Goal: Information Seeking & Learning: Find specific fact

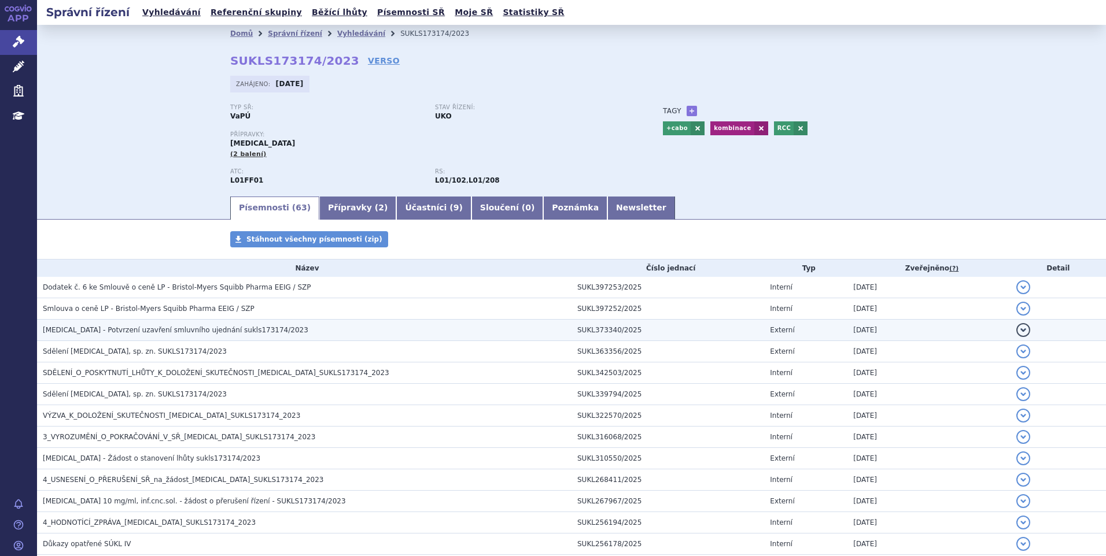
click at [117, 329] on span "OPDIVO - Potvrzení uzavření smluvního ujednání sukls173174/2023" at bounding box center [175, 330] width 265 height 8
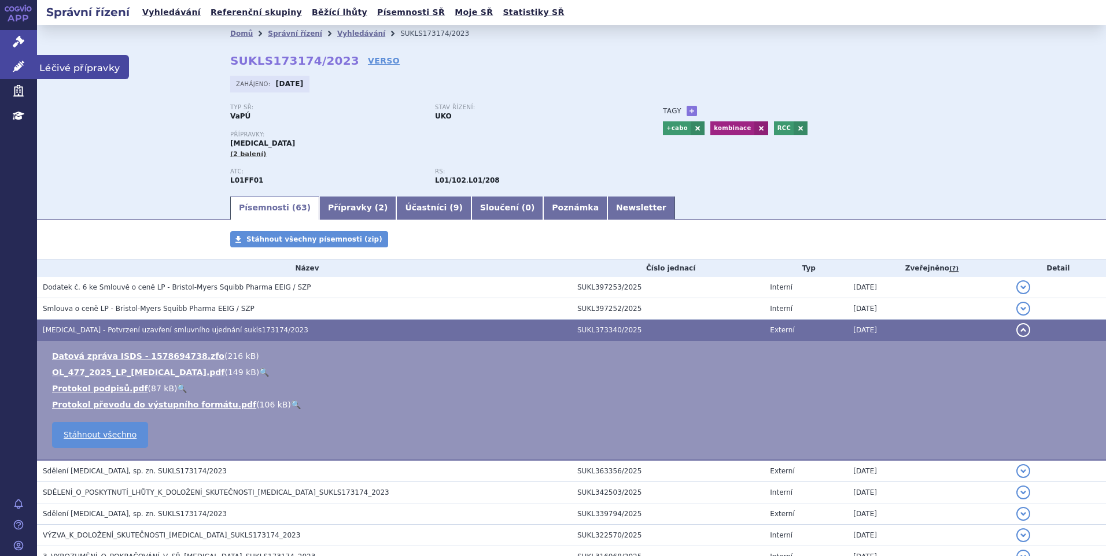
click at [10, 65] on link "Léčivé přípravky" at bounding box center [18, 67] width 37 height 24
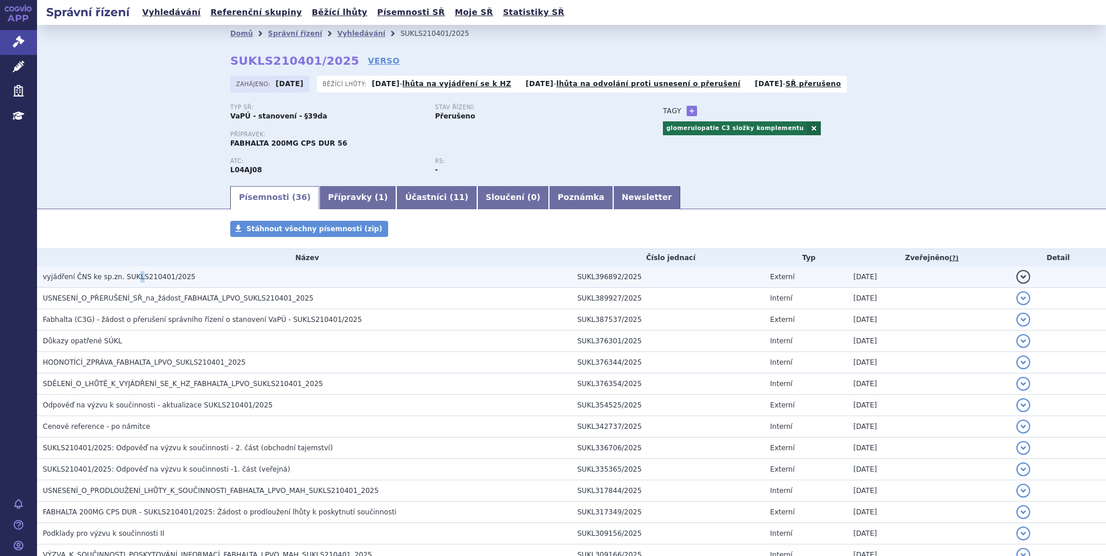
click at [127, 276] on h3 "vyjádření ČNS ke sp.zn. SUKLS210401/2025" at bounding box center [307, 277] width 529 height 12
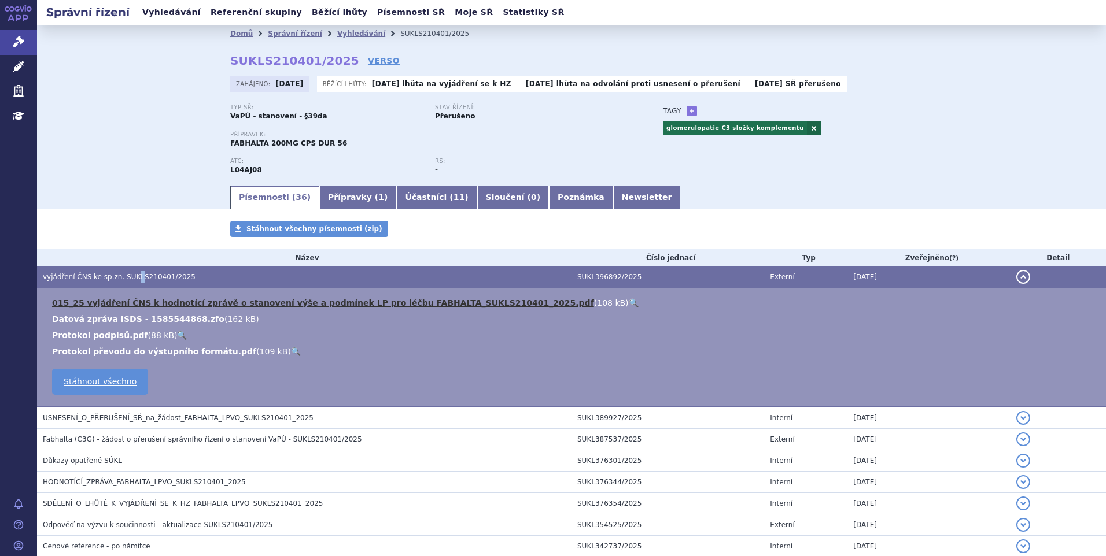
drag, startPoint x: 127, startPoint y: 276, endPoint x: 157, endPoint y: 302, distance: 40.6
click at [124, 302] on link "015_25 vyjádření ČNS k hodnotící zprávě o stanovení výše a podmínek LP pro léčb…" at bounding box center [323, 302] width 542 height 9
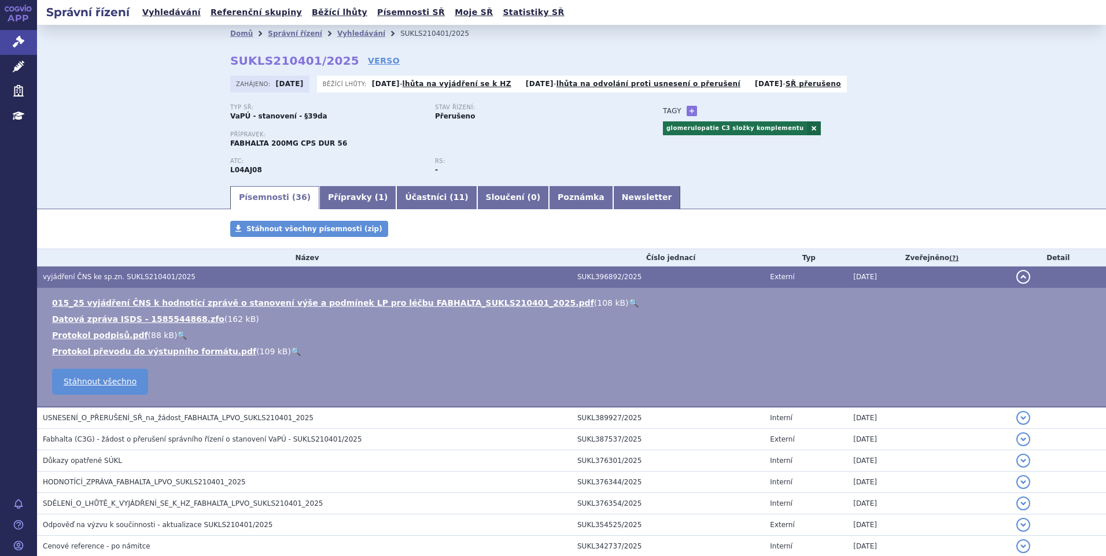
click at [534, 302] on li "015_25 vyjádření ČNS k hodnotící zprávě o stanovení výše a podmínek LP pro léčb…" at bounding box center [573, 303] width 1042 height 12
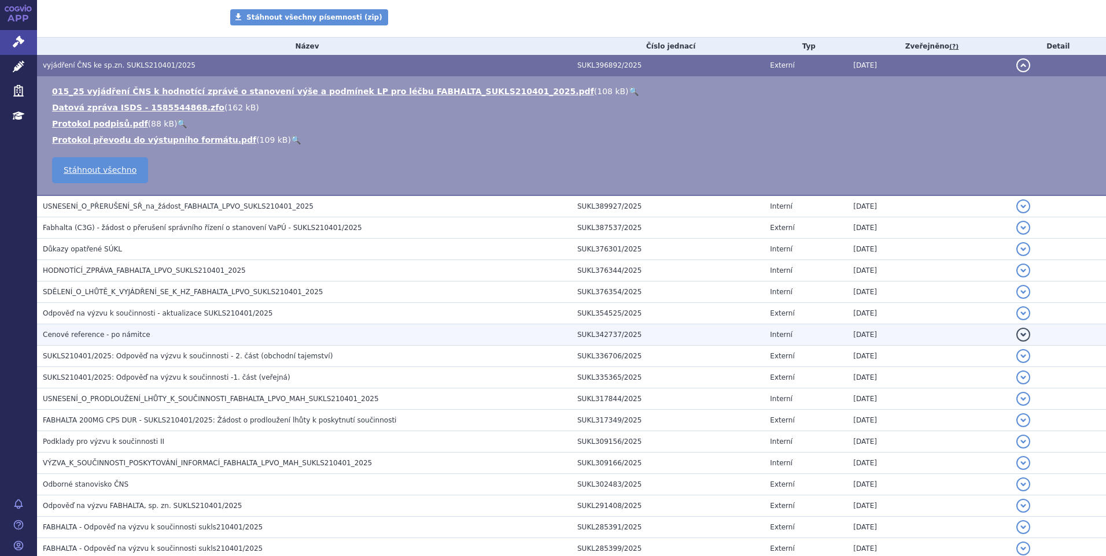
scroll to position [231, 0]
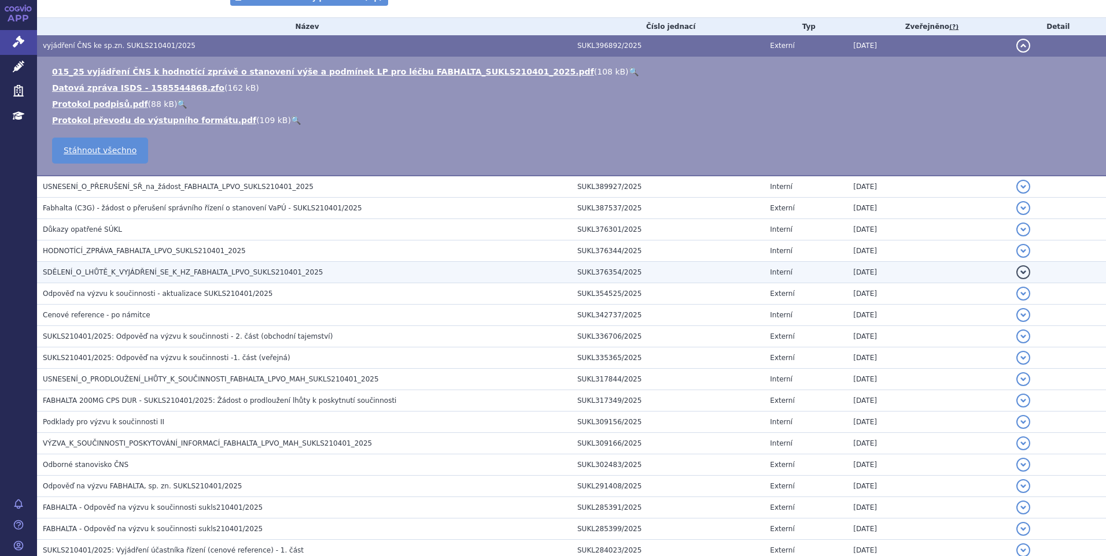
click at [69, 247] on span "HODNOTÍCÍ_ZPRÁVA_FABHALTA_LPVO_SUKLS210401_2025" at bounding box center [144, 251] width 203 height 8
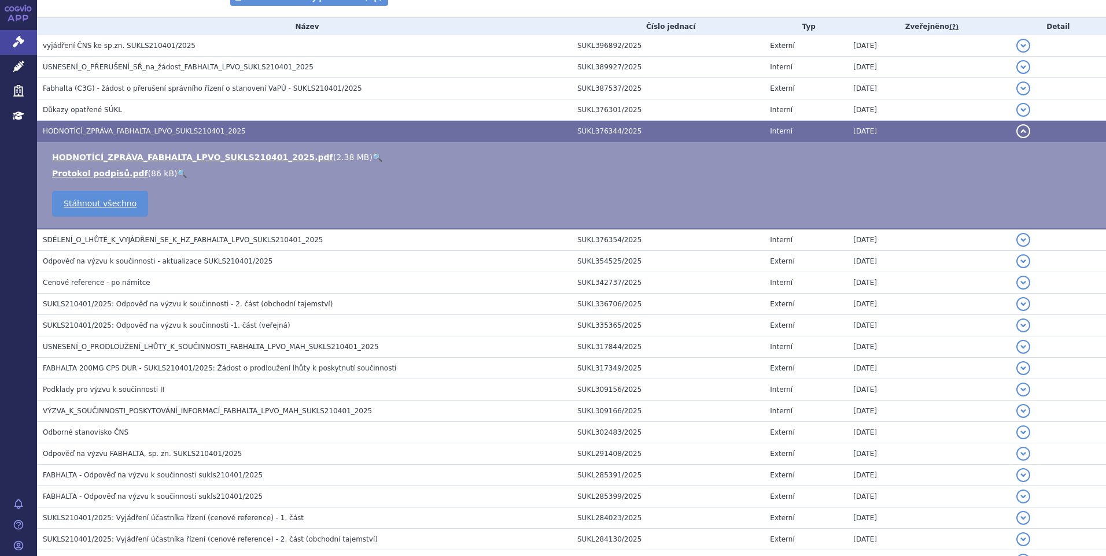
click at [372, 158] on link "🔍" at bounding box center [377, 157] width 10 height 9
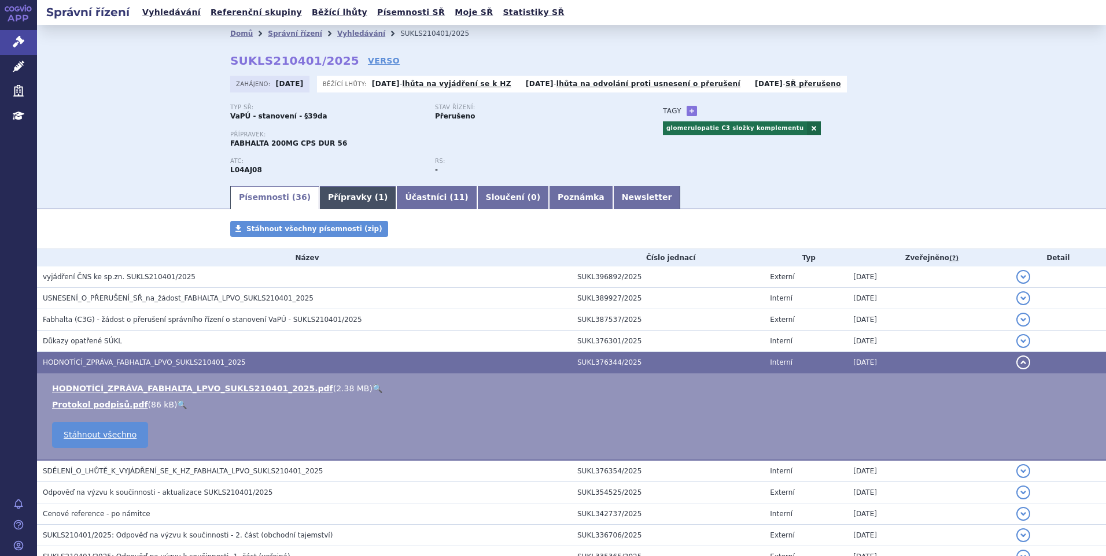
click at [344, 196] on link "Přípravky ( 1 )" at bounding box center [357, 197] width 77 height 23
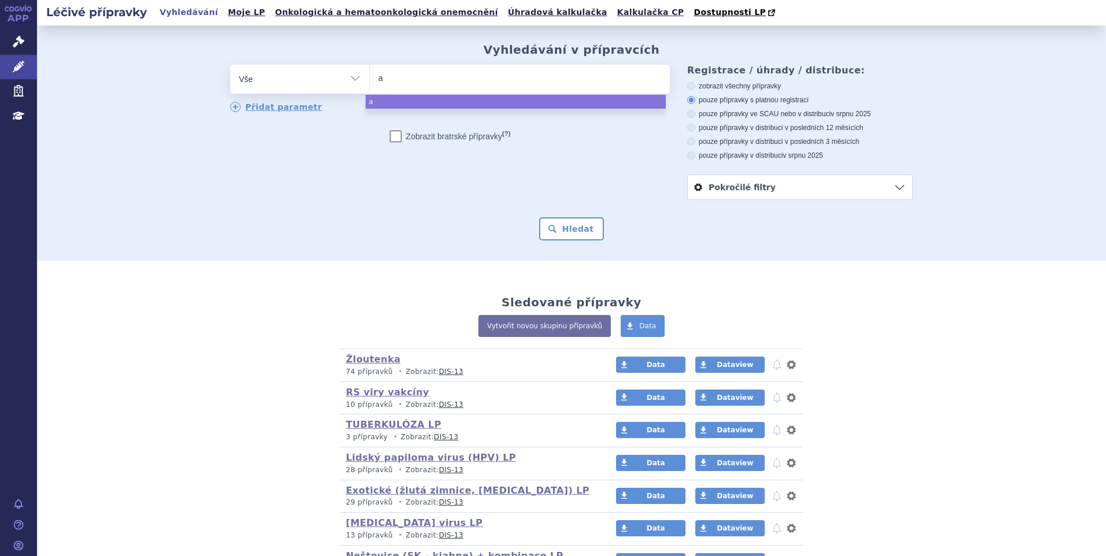
type input "am"
type input "amv"
type input "amvu"
type input "amvut"
select select "amvut"
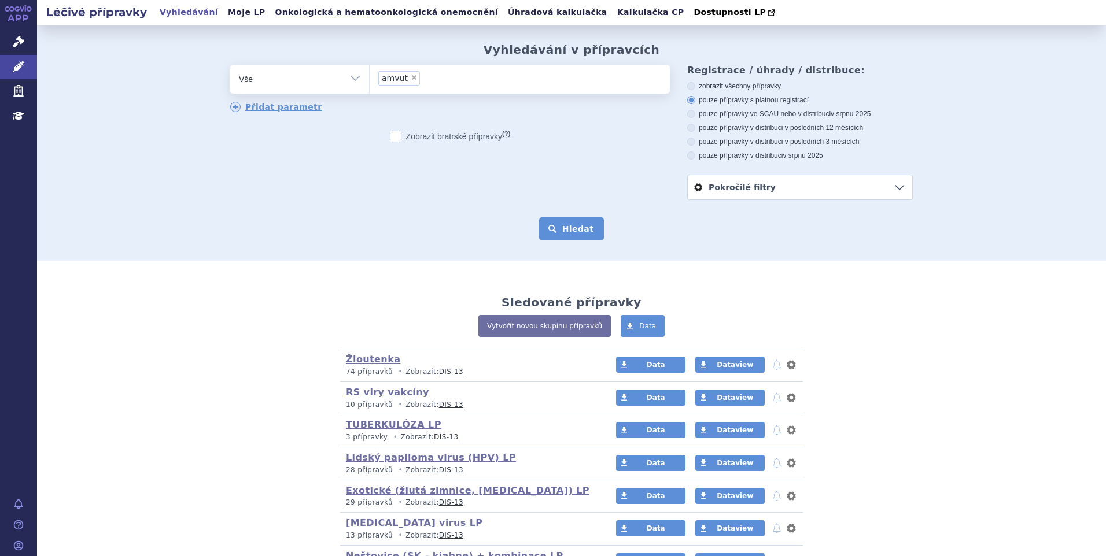
click at [547, 221] on button "Hledat" at bounding box center [571, 228] width 65 height 23
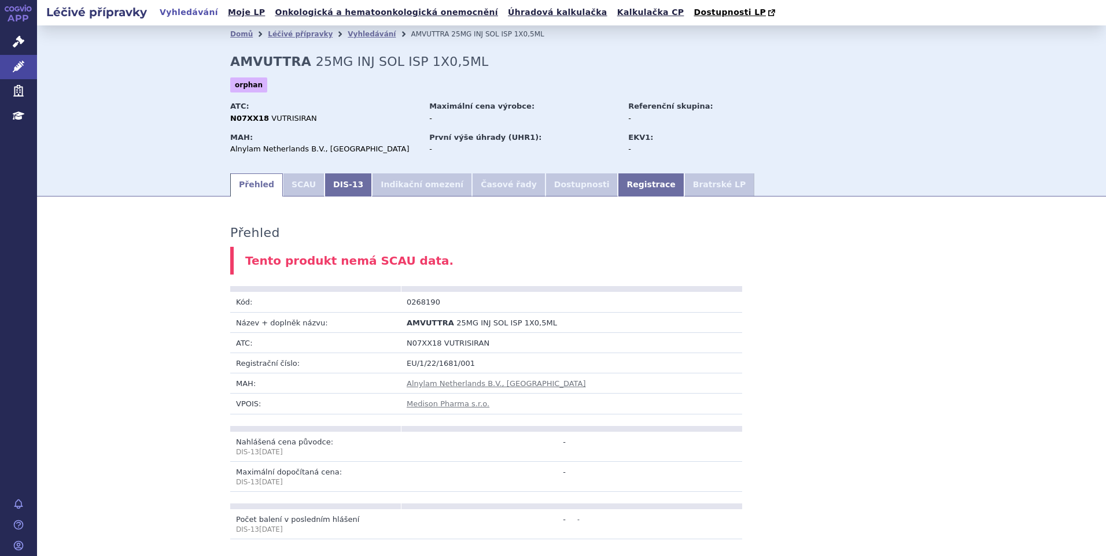
click at [328, 191] on link "DIS-13" at bounding box center [347, 185] width 47 height 23
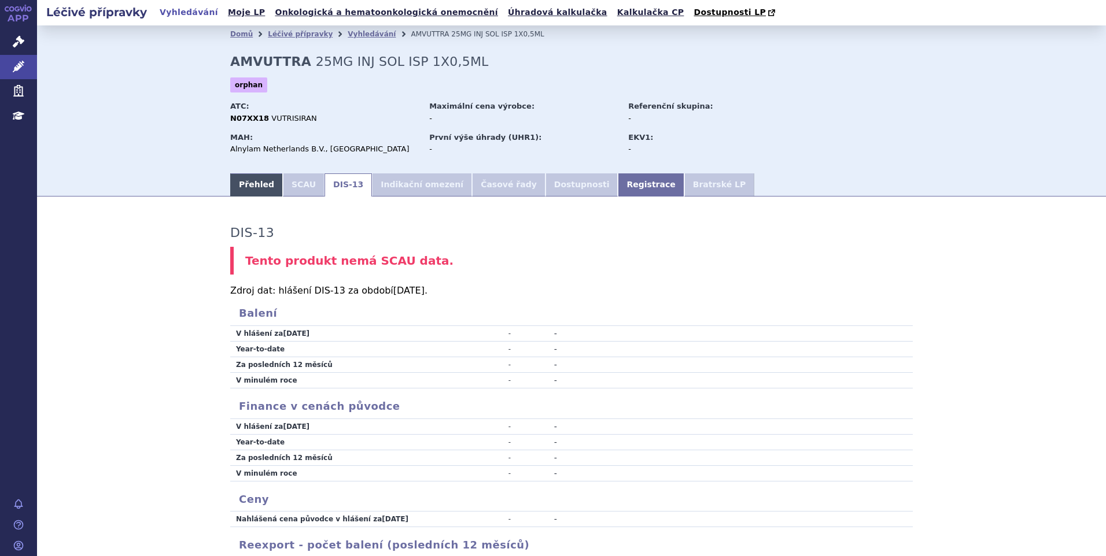
click at [240, 183] on link "Přehled" at bounding box center [256, 185] width 53 height 23
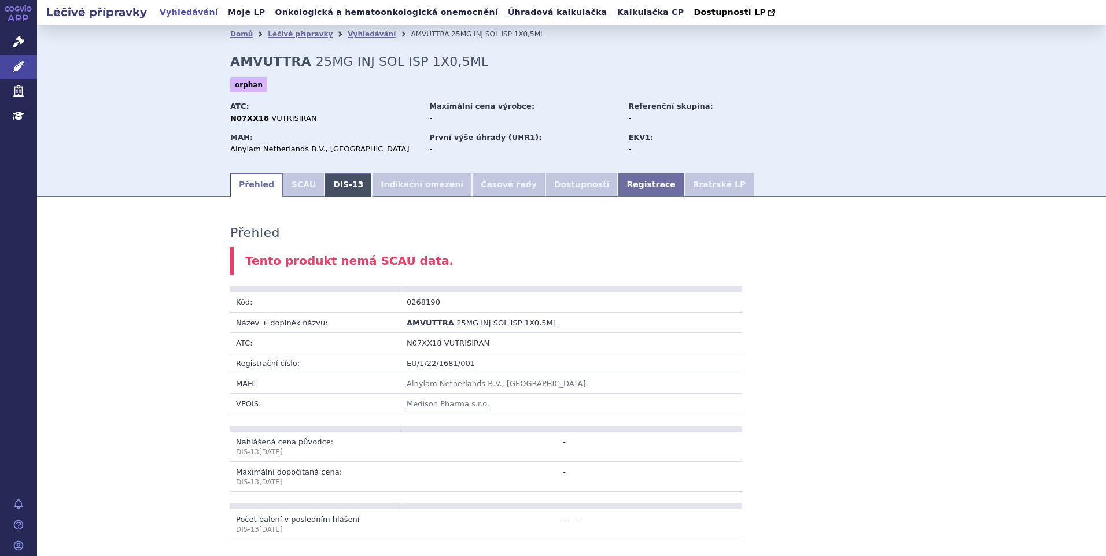
click at [326, 193] on link "DIS-13" at bounding box center [347, 185] width 47 height 23
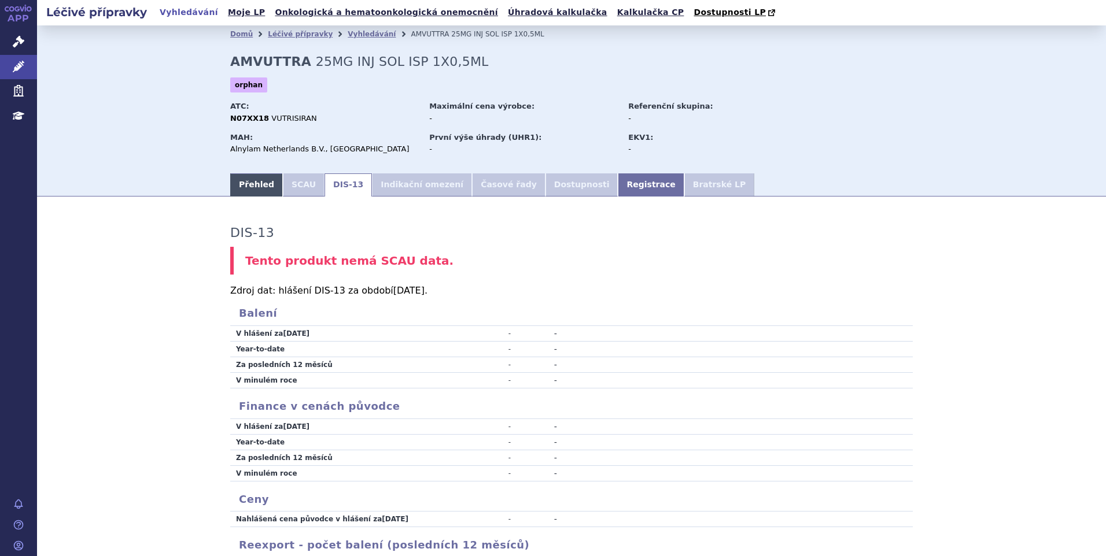
click at [255, 187] on link "Přehled" at bounding box center [256, 185] width 53 height 23
